Goal: Task Accomplishment & Management: Manage account settings

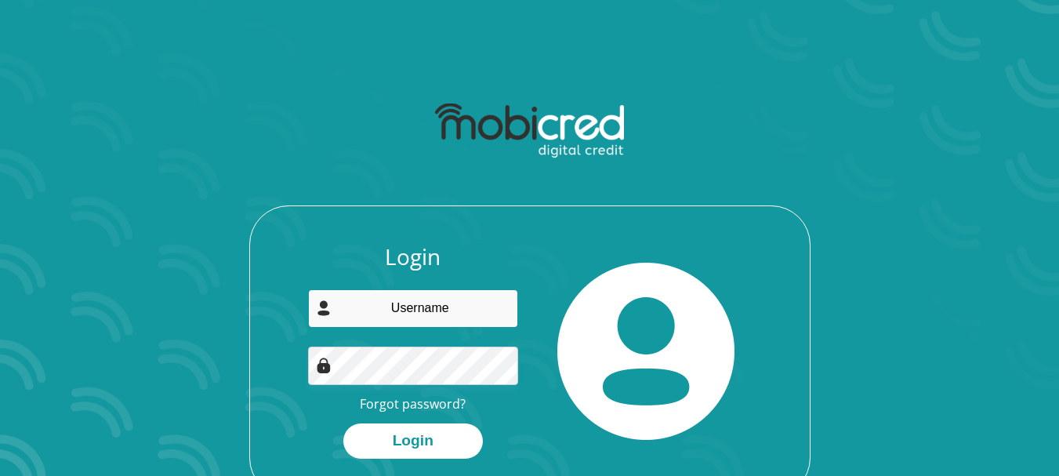
click at [427, 318] on input "email" at bounding box center [413, 308] width 210 height 38
type input "[EMAIL_ADDRESS][DOMAIN_NAME]"
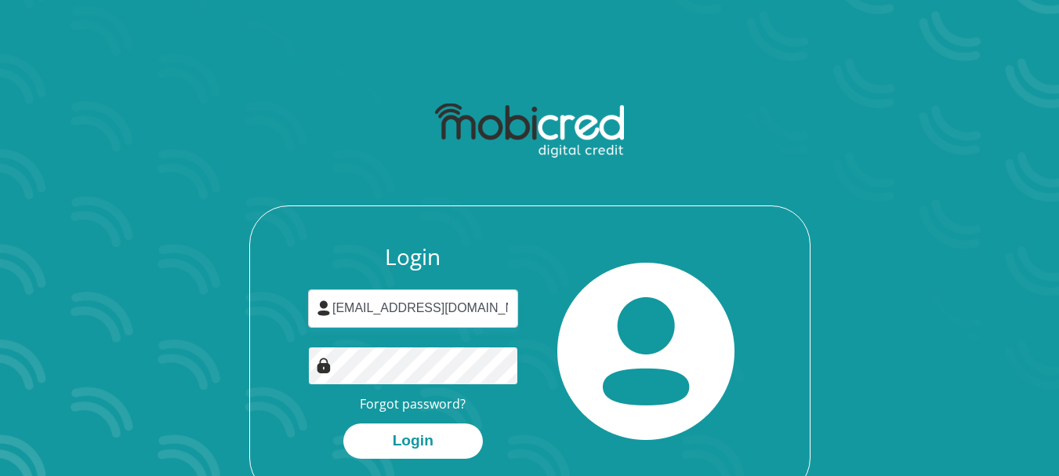
click at [343, 423] on button "Login" at bounding box center [413, 440] width 140 height 35
